Goal: Navigation & Orientation: Find specific page/section

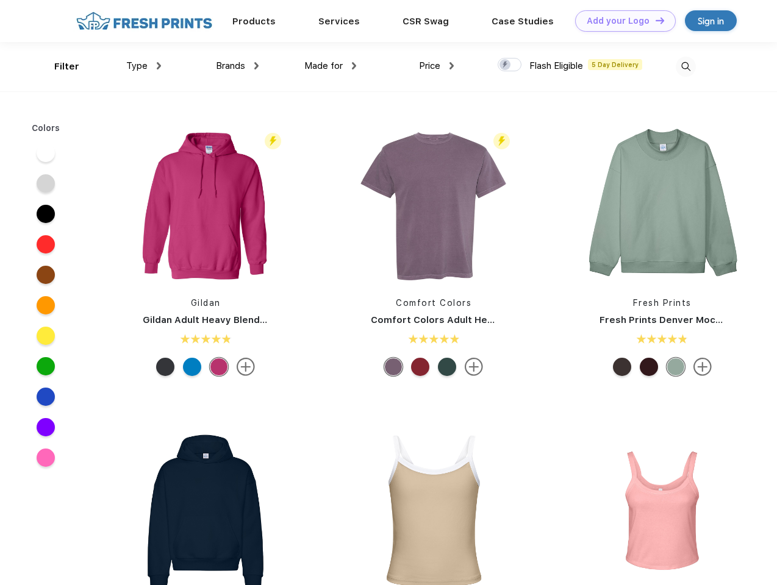
click at [621, 21] on link "Add your Logo Design Tool" at bounding box center [625, 20] width 101 height 21
click at [0, 0] on div "Design Tool" at bounding box center [0, 0] width 0 height 0
click at [654, 20] on link "Add your Logo Design Tool" at bounding box center [625, 20] width 101 height 21
click at [59, 66] on div "Filter" at bounding box center [66, 67] width 25 height 14
click at [144, 66] on span "Type" at bounding box center [136, 65] width 21 height 11
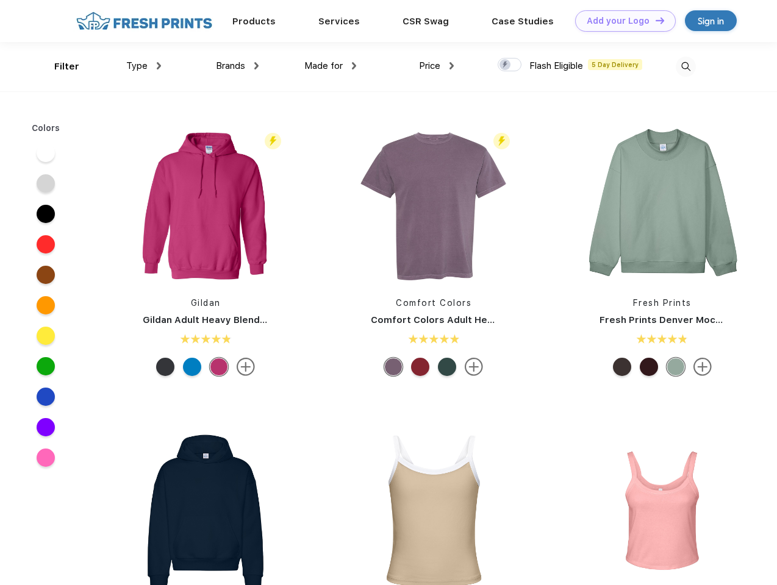
click at [237, 66] on span "Brands" at bounding box center [230, 65] width 29 height 11
click at [330, 66] on span "Made for" at bounding box center [323, 65] width 38 height 11
click at [436, 66] on span "Price" at bounding box center [429, 65] width 21 height 11
click at [510, 65] on div at bounding box center [509, 64] width 24 height 13
click at [505, 65] on input "checkbox" at bounding box center [501, 61] width 8 height 8
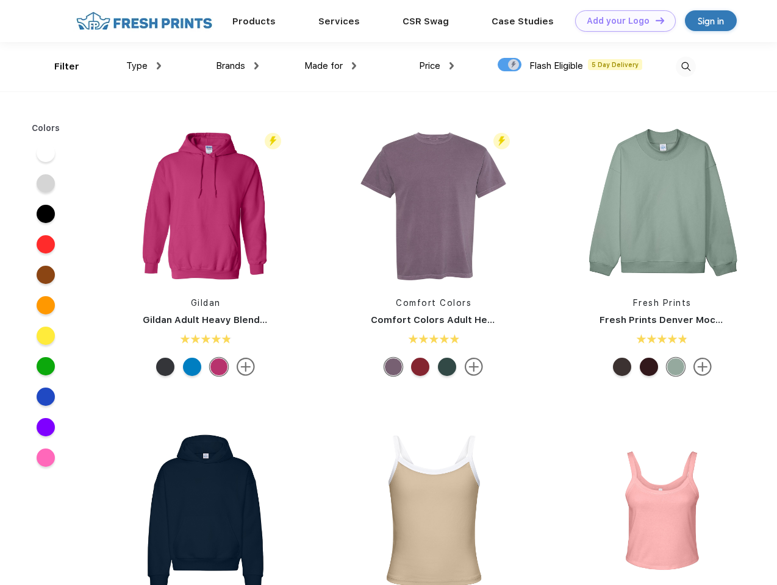
click at [685, 66] on img at bounding box center [685, 67] width 20 height 20
